Goal: Transaction & Acquisition: Book appointment/travel/reservation

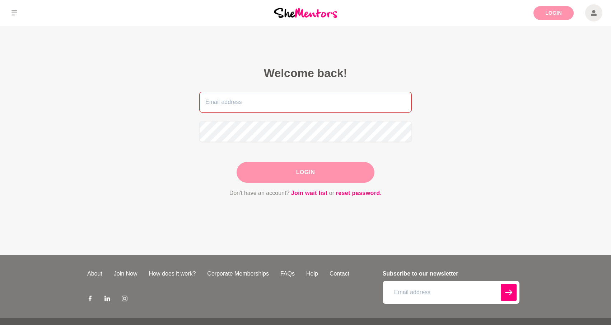
type input "[EMAIL_ADDRESS][DOMAIN_NAME]"
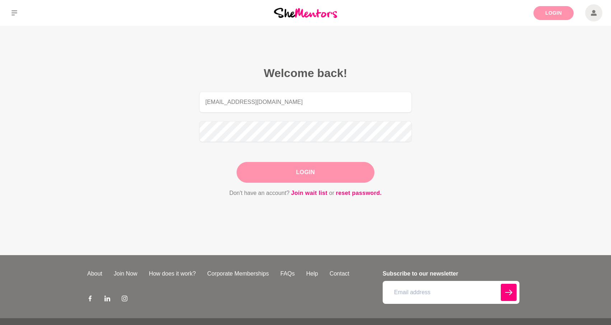
click at [562, 19] on link "Login" at bounding box center [553, 13] width 40 height 14
click at [284, 176] on button "Login" at bounding box center [305, 172] width 138 height 21
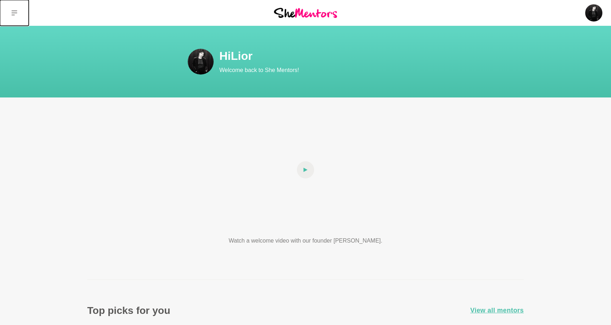
click at [14, 11] on icon at bounding box center [14, 12] width 6 height 5
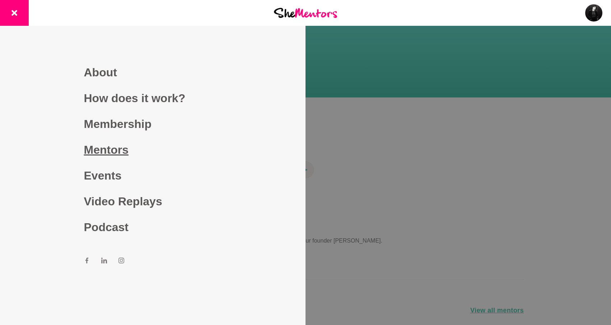
click at [106, 151] on link "Mentors" at bounding box center [153, 150] width 138 height 26
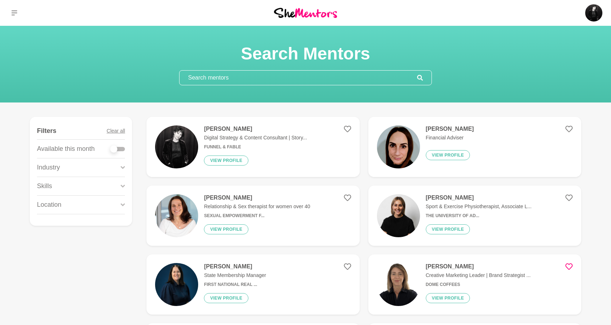
click at [302, 78] on input "text" at bounding box center [297, 78] width 237 height 14
paste input "ask Status Notes SEO & Analytics Install and Connect GA4 To Do Install the Goog…"
type input "ask Status Notes SEO & Analytics Install and Connect GA4 To Do Install the Goog…"
paste input "https://shementors.com.au/mentors/sinja/"
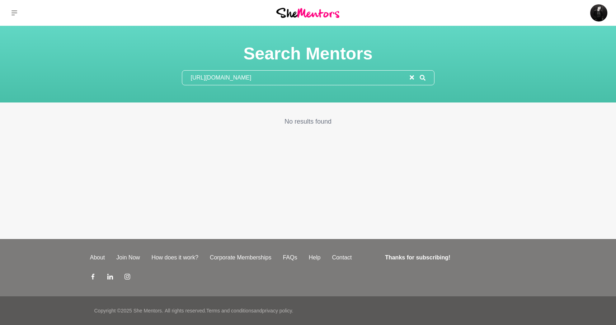
drag, startPoint x: 285, startPoint y: 77, endPoint x: 142, endPoint y: 72, distance: 143.2
click at [142, 72] on div "Search Mentors https://shementors.com.au/mentors/sinja/" at bounding box center [308, 64] width 599 height 42
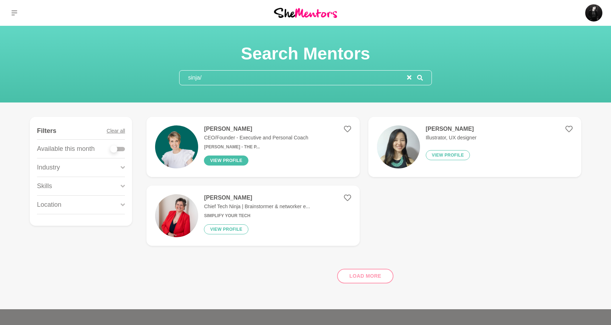
type input "sinja/"
click at [239, 159] on button "View profile" at bounding box center [226, 161] width 44 height 10
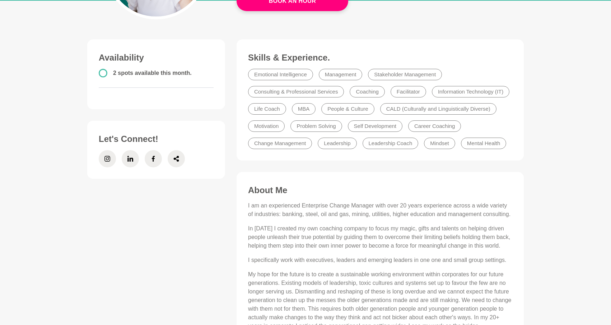
scroll to position [55, 0]
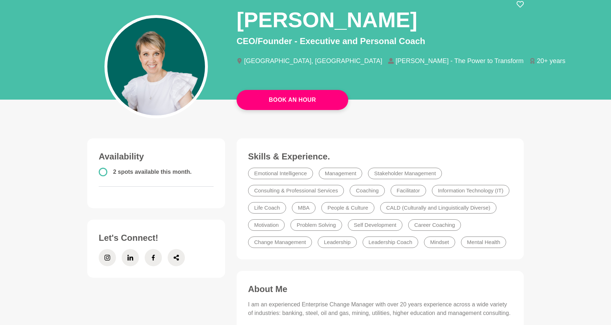
click at [282, 112] on main "Book An Hour Sinja Hallam CEO/Founder - Executive and Personal Coach Adelaide, …" at bounding box center [305, 291] width 611 height 640
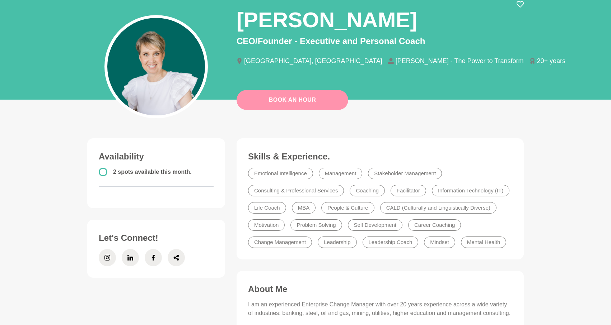
click at [281, 98] on link "Book An Hour" at bounding box center [292, 100] width 112 height 20
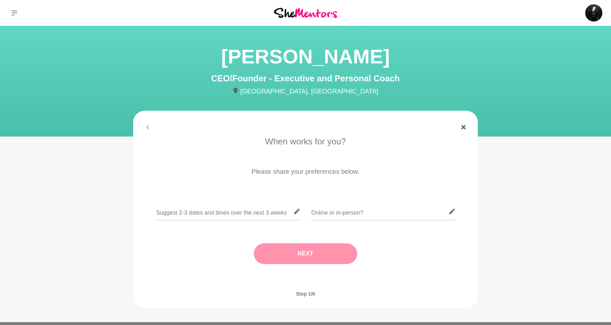
click at [458, 128] on link at bounding box center [462, 127] width 17 height 4
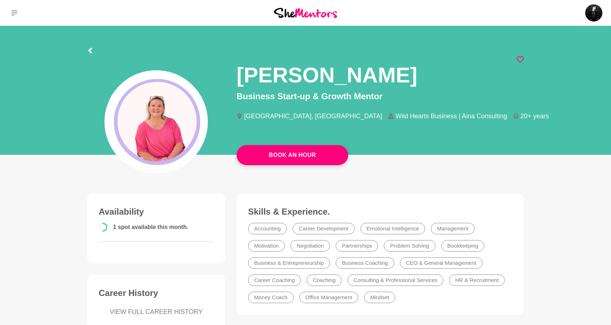
click at [521, 58] on icon at bounding box center [519, 59] width 7 height 7
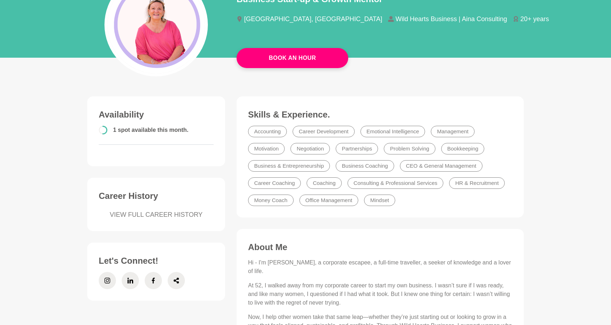
scroll to position [162, 0]
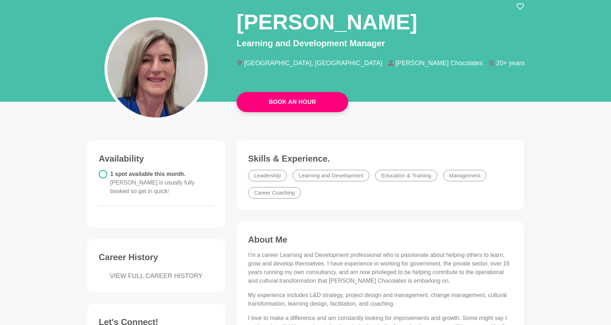
scroll to position [55, 0]
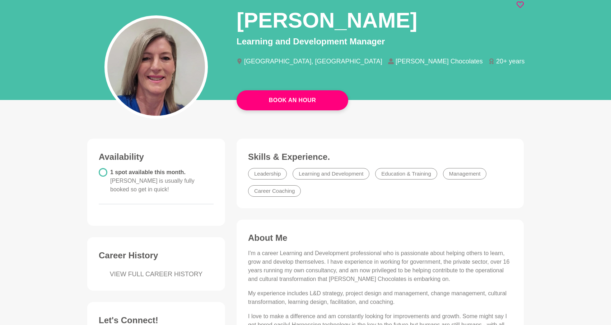
click at [520, 5] on icon at bounding box center [519, 4] width 7 height 7
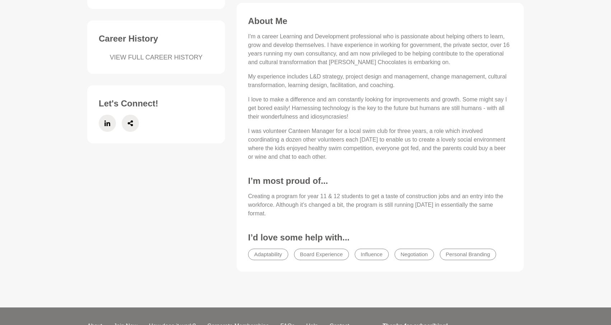
scroll to position [340, 0]
